Goal: Task Accomplishment & Management: Manage account settings

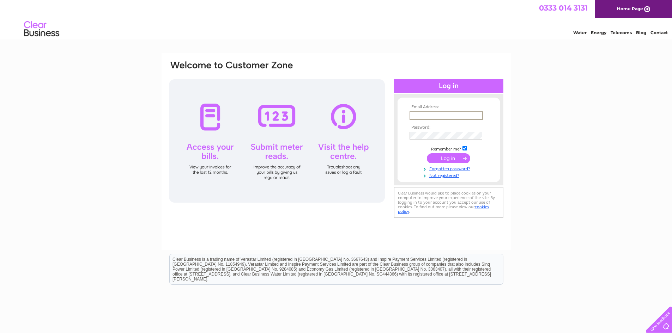
click at [433, 116] on input "text" at bounding box center [446, 116] width 73 height 8
type input "[EMAIL_ADDRESS][DOMAIN_NAME]"
click at [447, 158] on input "submit" at bounding box center [448, 158] width 43 height 10
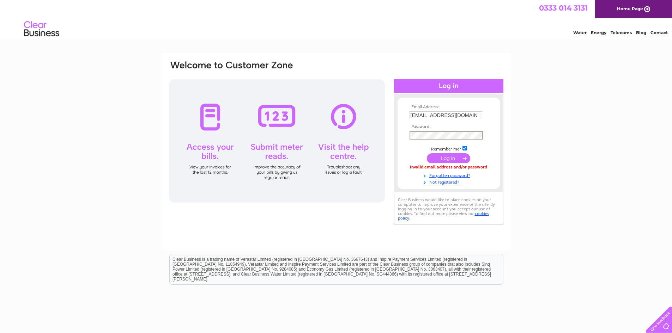
click at [397, 135] on div "Email Address: spraysmart@btinternet.com Password:" at bounding box center [448, 143] width 109 height 84
click at [446, 158] on input "submit" at bounding box center [448, 158] width 43 height 10
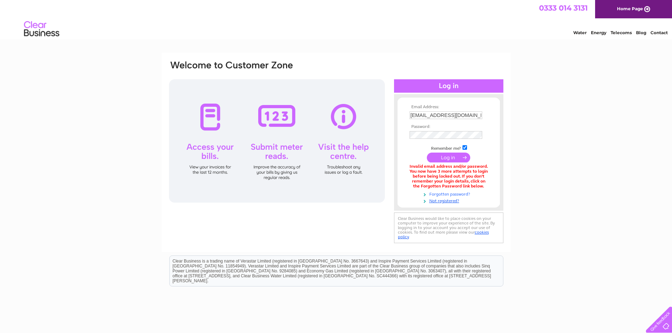
click at [465, 194] on link "Forgotten password?" at bounding box center [450, 194] width 80 height 7
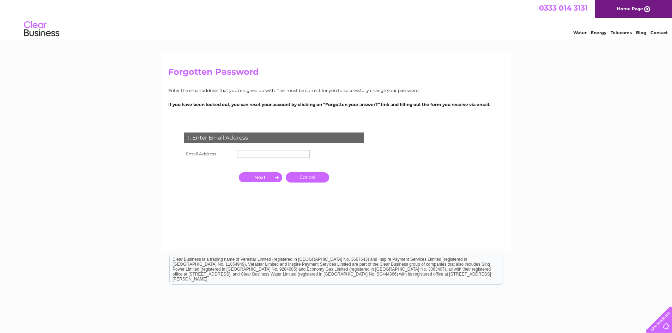
click at [276, 153] on input "text" at bounding box center [273, 154] width 73 height 8
type input "[EMAIL_ADDRESS][DOMAIN_NAME]"
click at [266, 180] on input "button" at bounding box center [260, 178] width 43 height 10
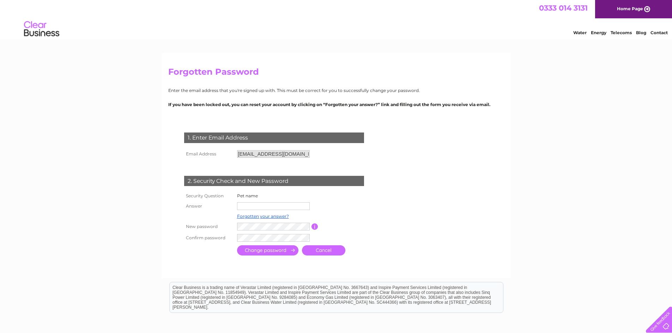
click at [266, 205] on input "text" at bounding box center [273, 207] width 73 height 8
type input "Qwerty"
click at [282, 252] on input "submit" at bounding box center [267, 251] width 61 height 10
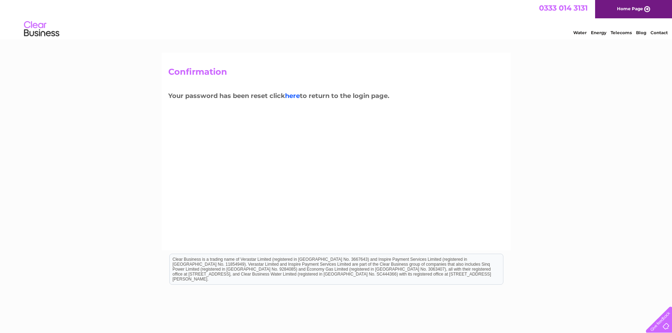
click at [299, 95] on link "here" at bounding box center [292, 96] width 15 height 8
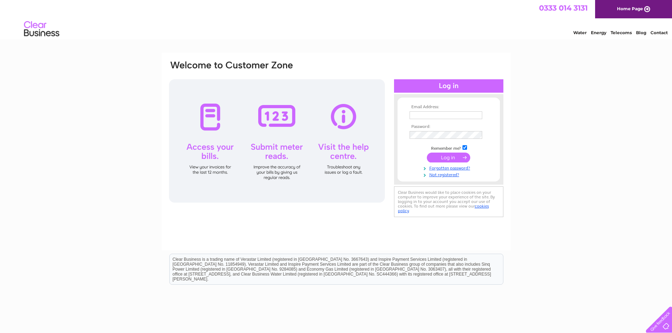
click at [441, 112] on input "text" at bounding box center [446, 116] width 73 height 8
type input "spraysmart@btinternet.com"
click at [447, 158] on input "submit" at bounding box center [448, 158] width 43 height 10
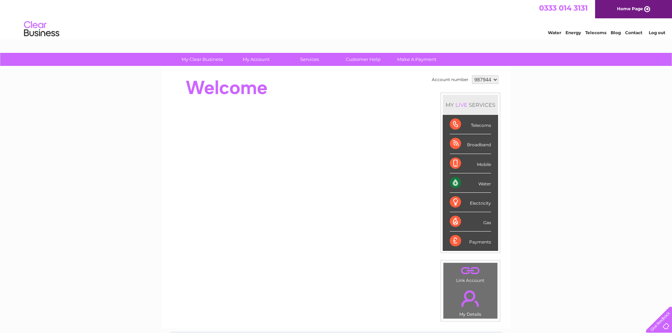
click at [456, 181] on div "Water" at bounding box center [470, 183] width 41 height 19
click at [484, 183] on div "Water" at bounding box center [470, 183] width 41 height 19
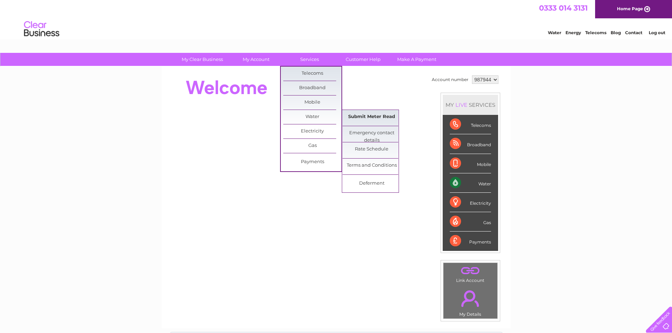
click at [378, 117] on link "Submit Meter Read" at bounding box center [372, 117] width 58 height 14
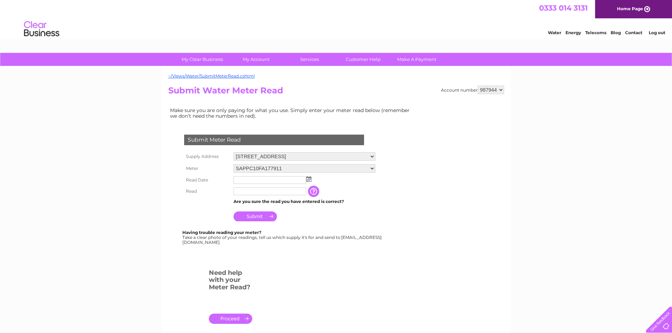
click at [277, 180] on input "text" at bounding box center [270, 180] width 73 height 8
click at [309, 181] on img at bounding box center [308, 179] width 5 height 6
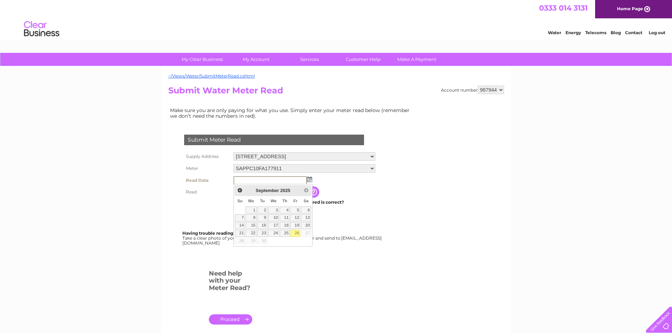
click at [295, 235] on link "26" at bounding box center [295, 233] width 10 height 7
type input "2025/09/26"
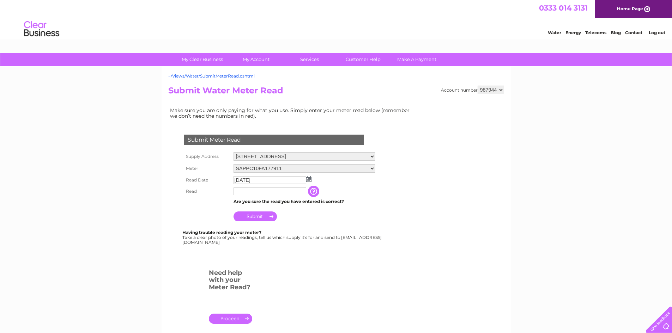
click at [263, 192] on input "text" at bounding box center [270, 192] width 73 height 8
type input "00345"
click at [268, 216] on input "Submit" at bounding box center [255, 217] width 43 height 10
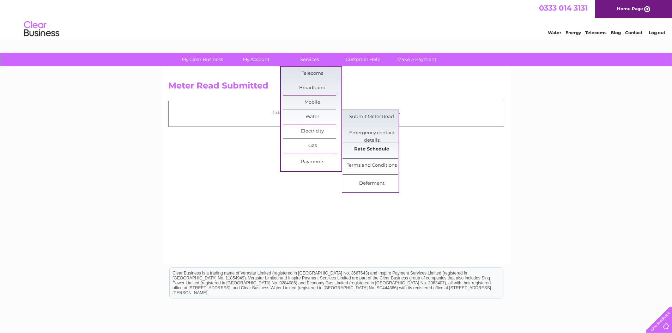
click at [376, 150] on link "Rate Schedule" at bounding box center [372, 150] width 58 height 14
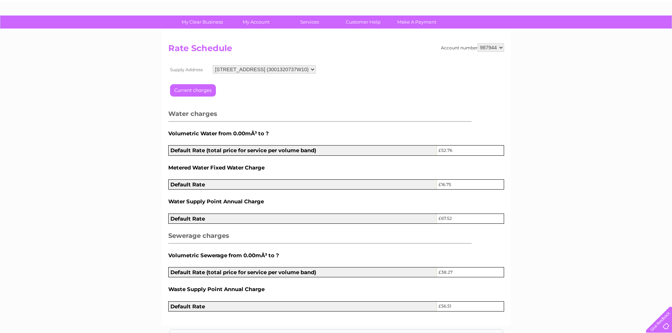
scroll to position [35, 0]
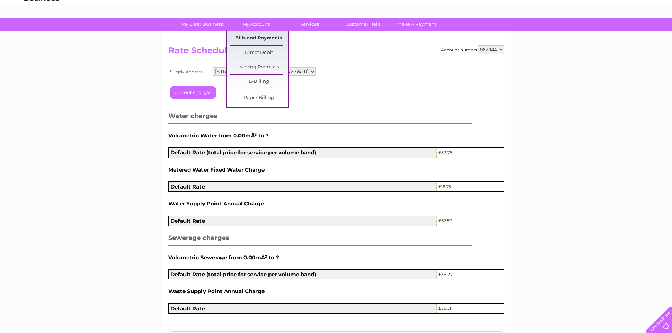
click at [261, 38] on link "Bills and Payments" at bounding box center [259, 38] width 58 height 14
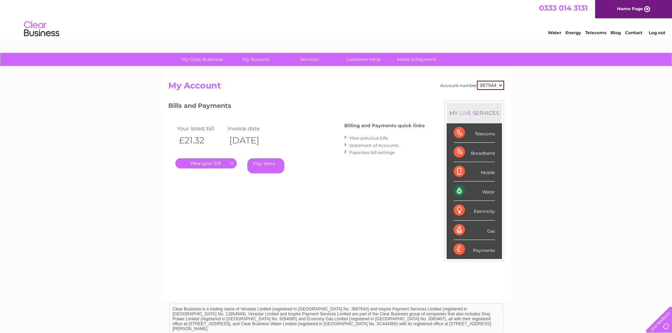
click at [210, 163] on link "." at bounding box center [205, 163] width 61 height 10
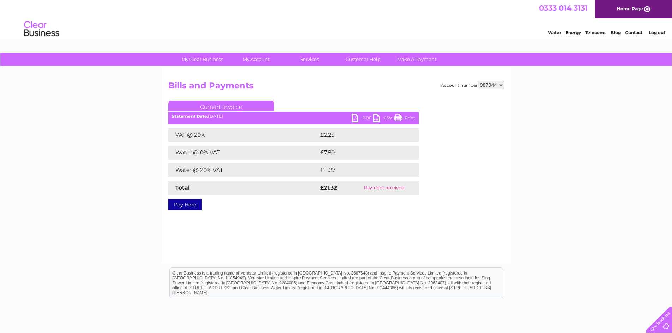
click at [360, 119] on link "PDF" at bounding box center [362, 119] width 21 height 10
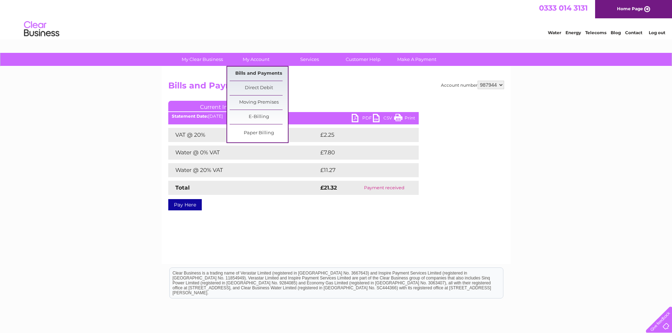
click at [259, 72] on link "Bills and Payments" at bounding box center [259, 74] width 58 height 14
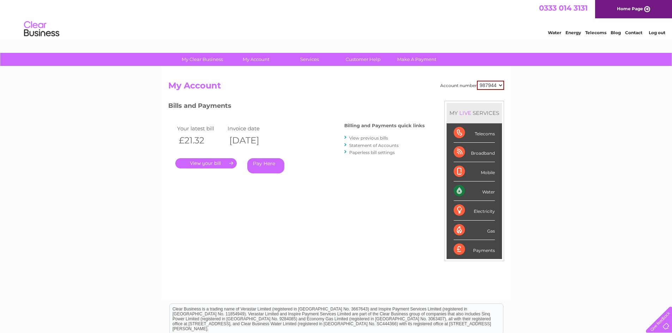
click at [381, 137] on link "View previous bills" at bounding box center [368, 137] width 39 height 5
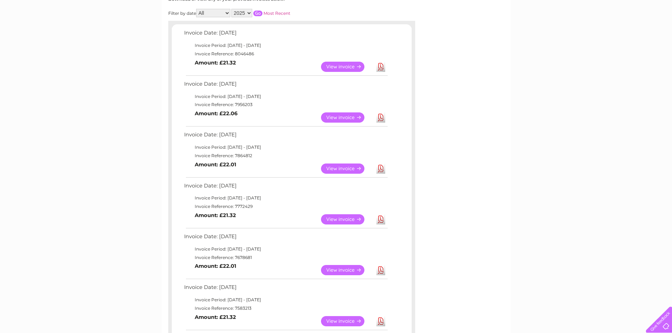
scroll to position [106, 0]
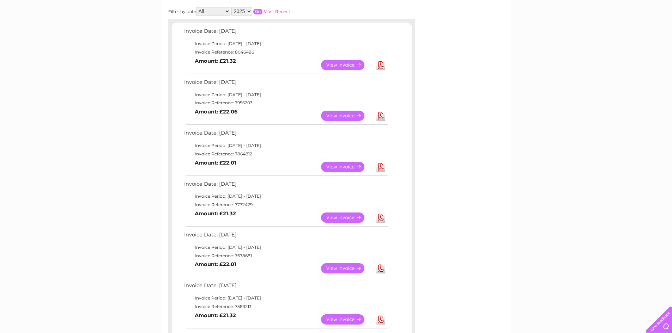
click at [540, 59] on div "My Clear Business Login Details My Details My Preferences Link Account My Accou…" at bounding box center [336, 293] width 672 height 692
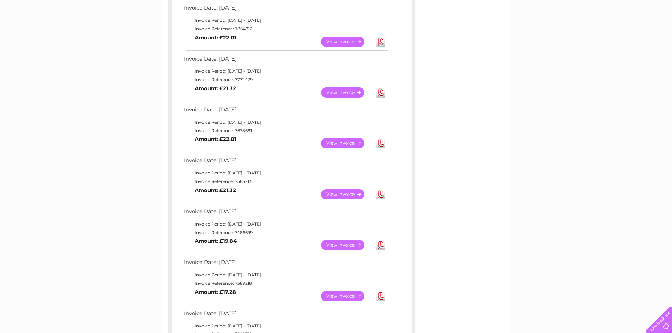
scroll to position [247, 0]
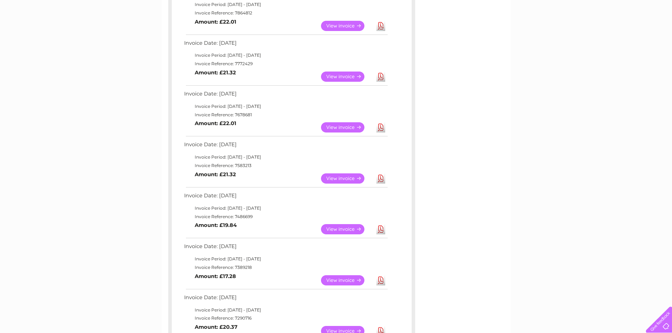
click at [381, 281] on link "Download" at bounding box center [380, 281] width 9 height 10
click at [382, 230] on link "Download" at bounding box center [380, 229] width 9 height 10
click at [381, 179] on link "Download" at bounding box center [380, 179] width 9 height 10
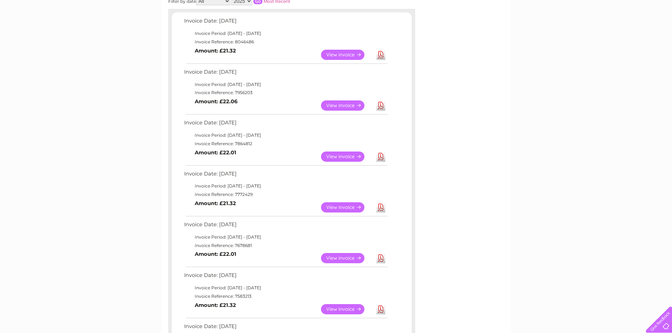
scroll to position [106, 0]
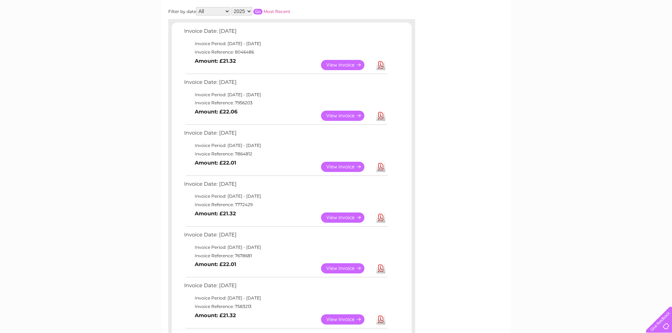
click at [381, 269] on link "Download" at bounding box center [380, 269] width 9 height 10
click at [382, 219] on link "Download" at bounding box center [380, 218] width 9 height 10
click at [381, 167] on link "Download" at bounding box center [380, 167] width 9 height 10
click at [382, 117] on link "Download" at bounding box center [380, 116] width 9 height 10
click at [382, 65] on link "Download" at bounding box center [380, 65] width 9 height 10
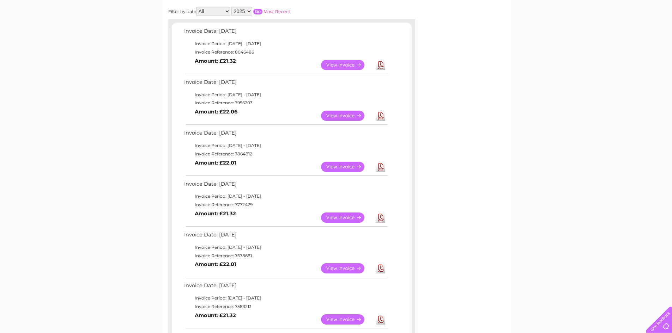
click at [526, 137] on div "My Clear Business Login Details My Details My Preferences Link Account My Accou…" at bounding box center [336, 293] width 672 height 692
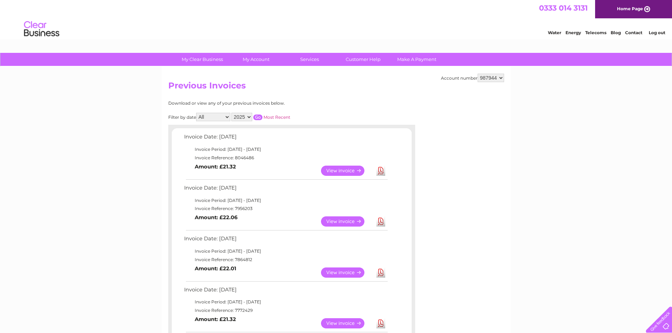
click at [661, 33] on link "Log out" at bounding box center [657, 32] width 17 height 5
